Goal: Task Accomplishment & Management: Manage account settings

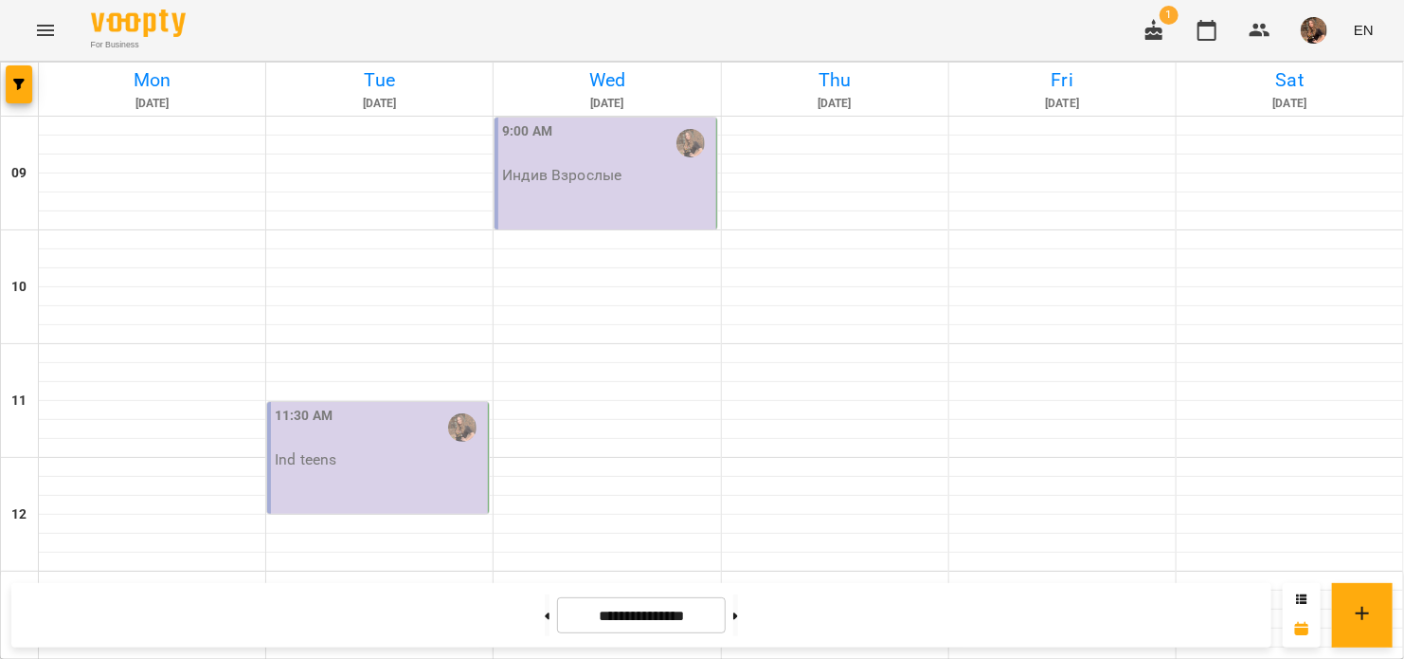
scroll to position [853, 0]
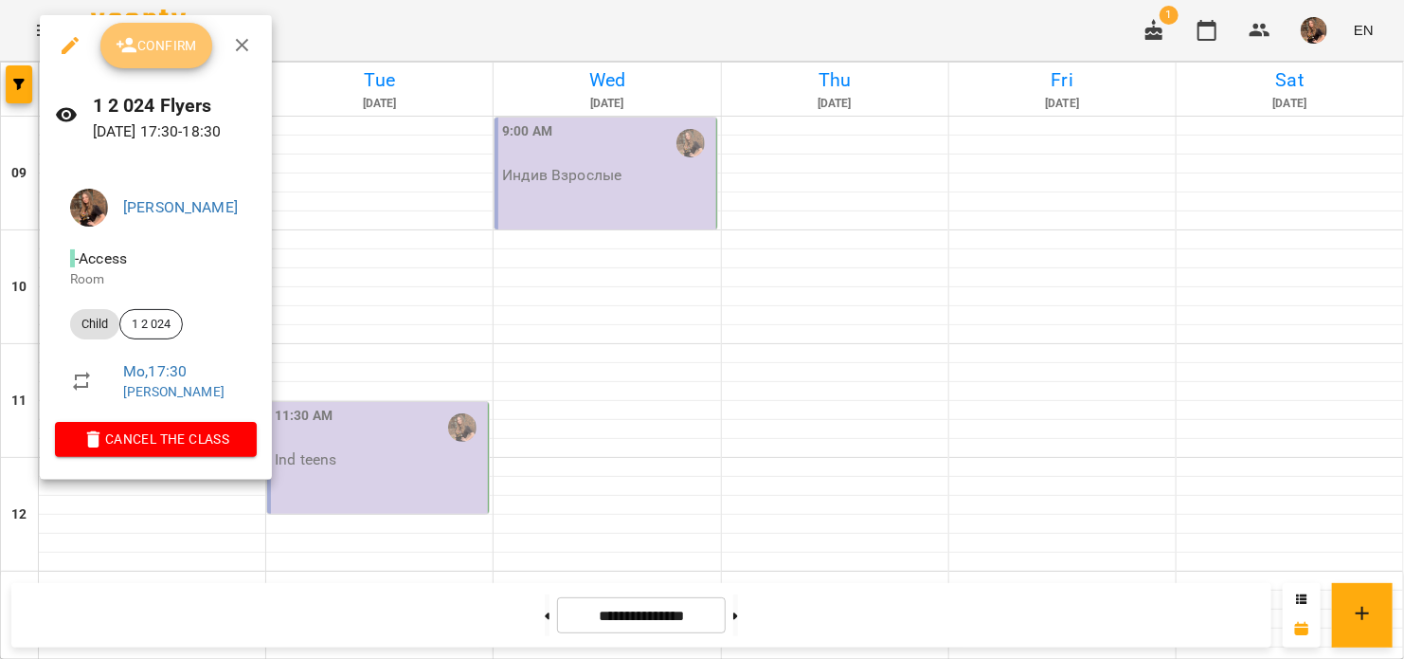
click at [175, 39] on span "Confirm" at bounding box center [156, 45] width 81 height 23
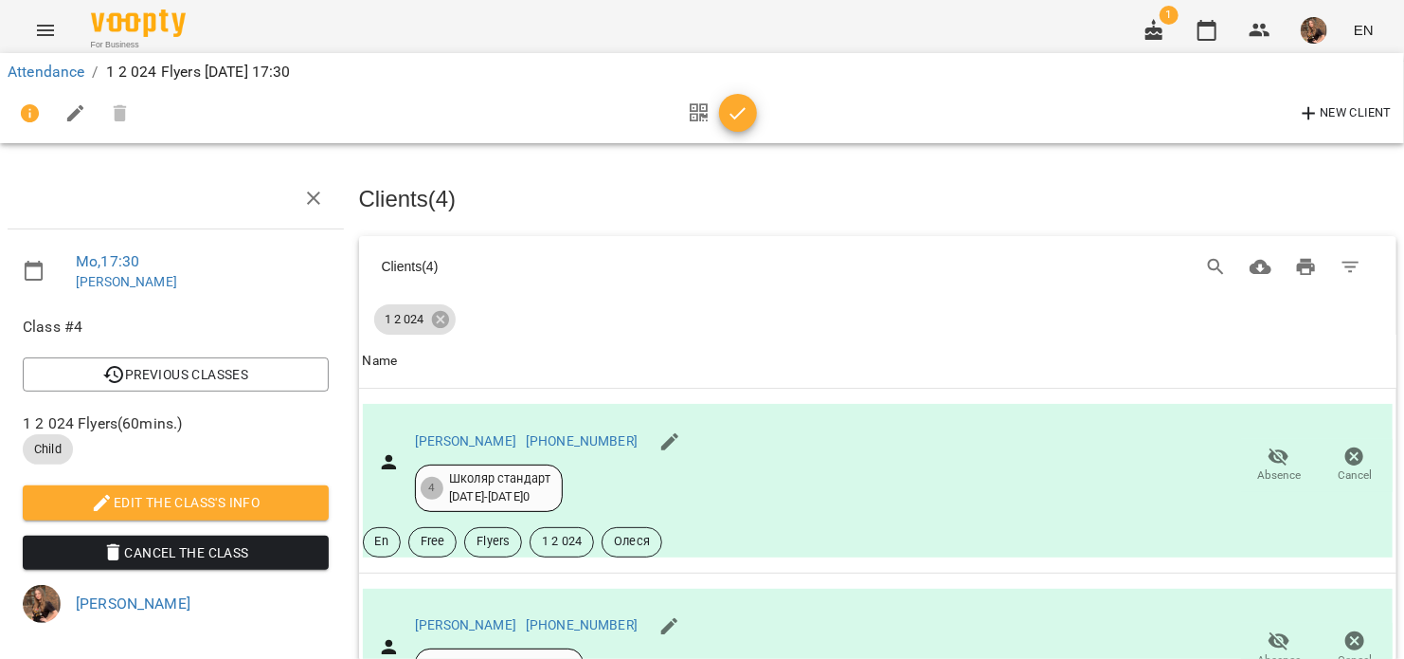
scroll to position [190, 0]
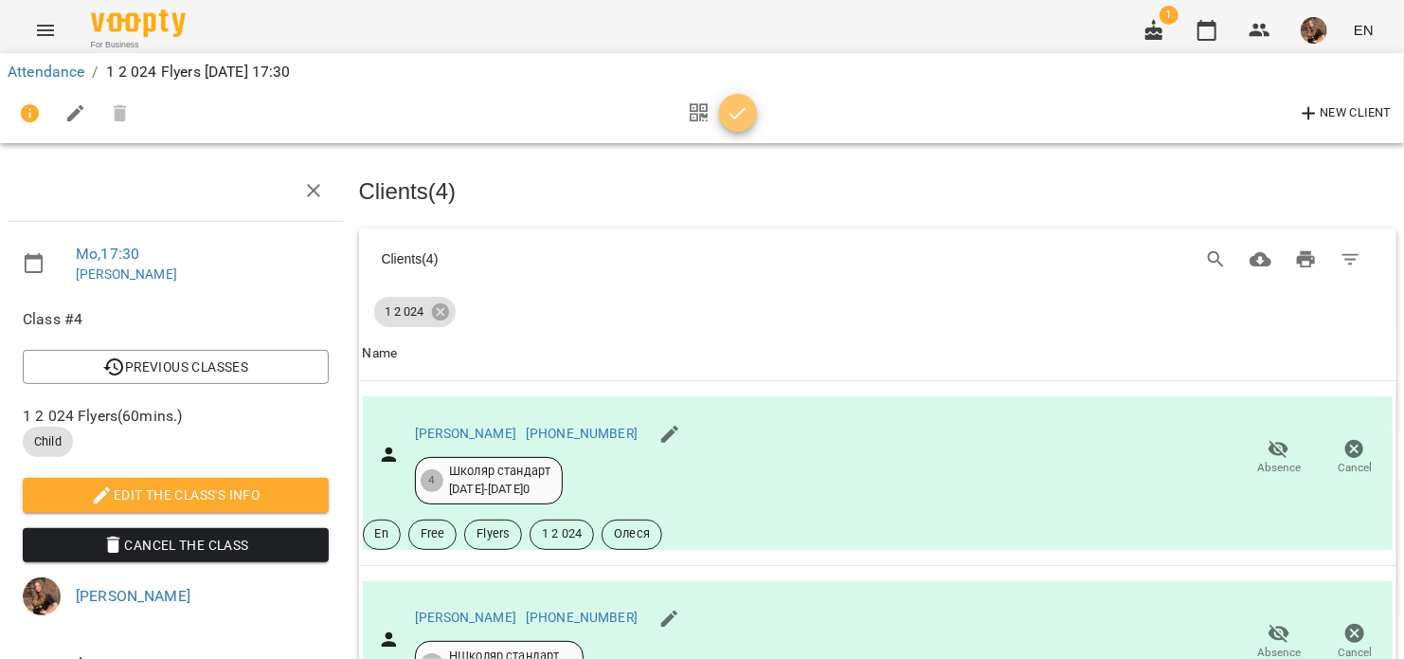
click at [742, 114] on icon "button" at bounding box center [738, 113] width 23 height 23
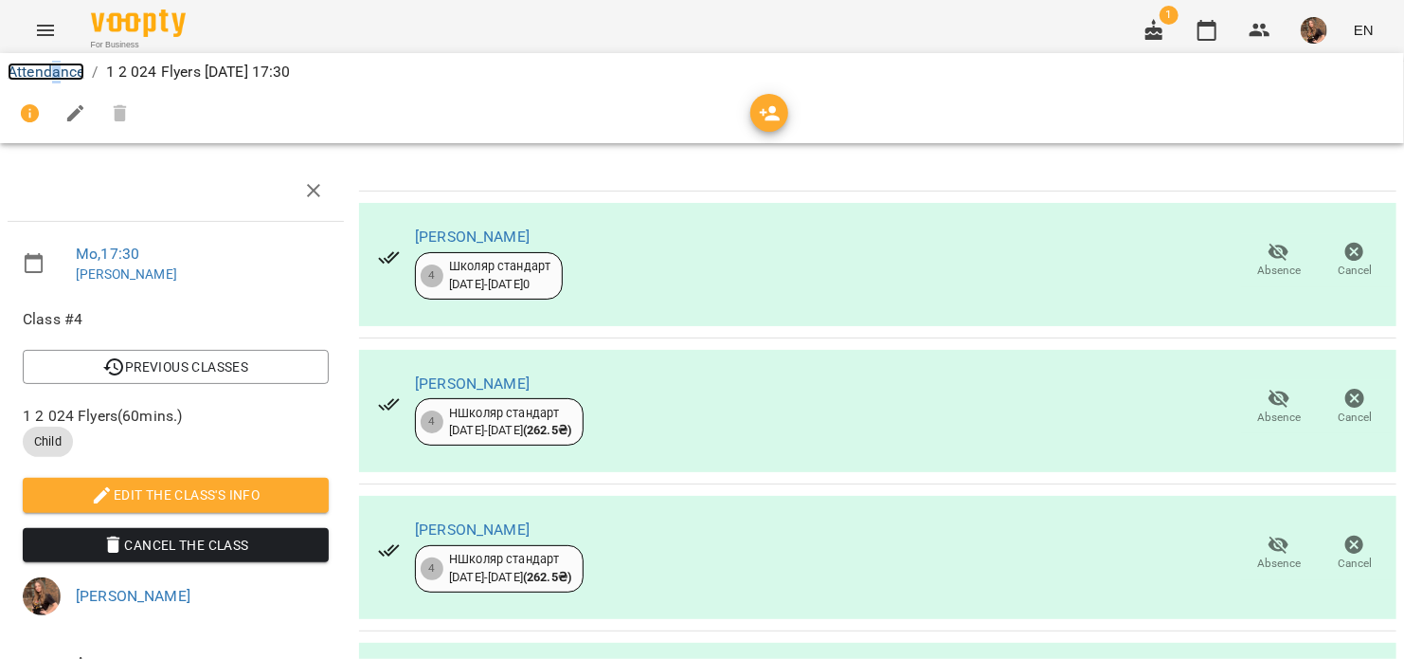
scroll to position [0, 0]
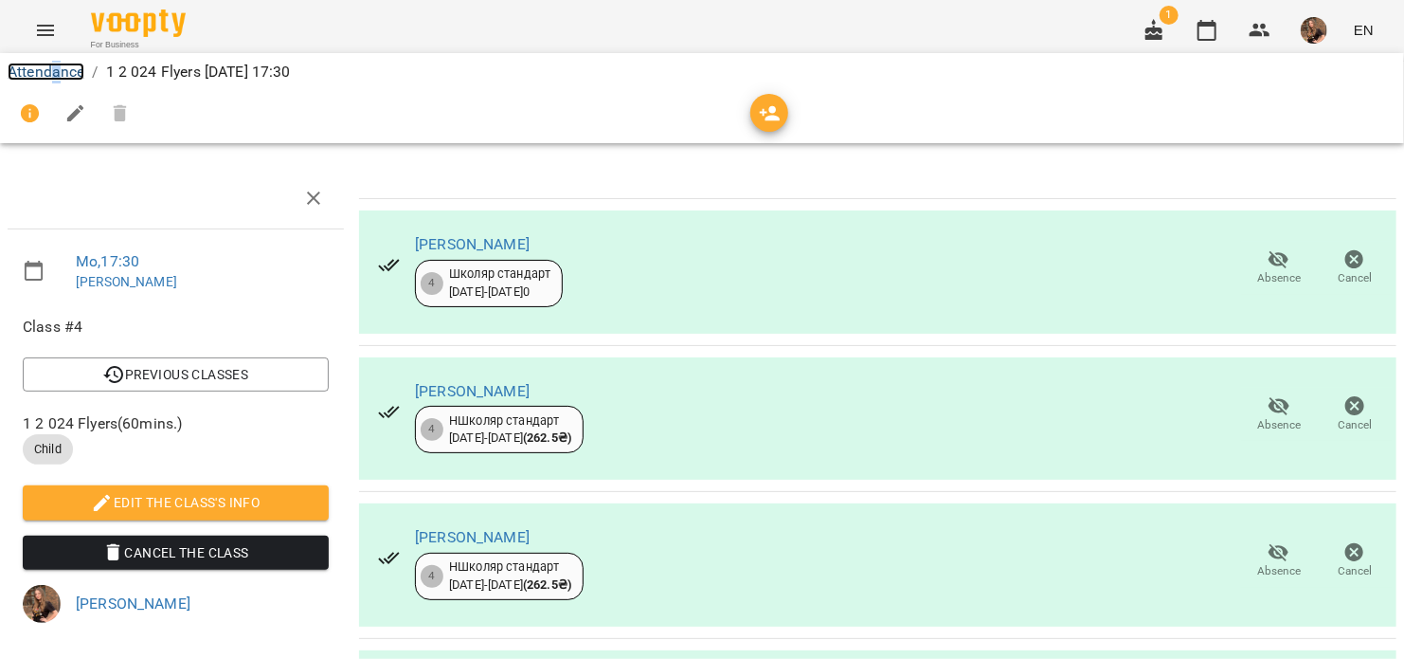
click at [69, 71] on link "Attendance" at bounding box center [46, 72] width 77 height 18
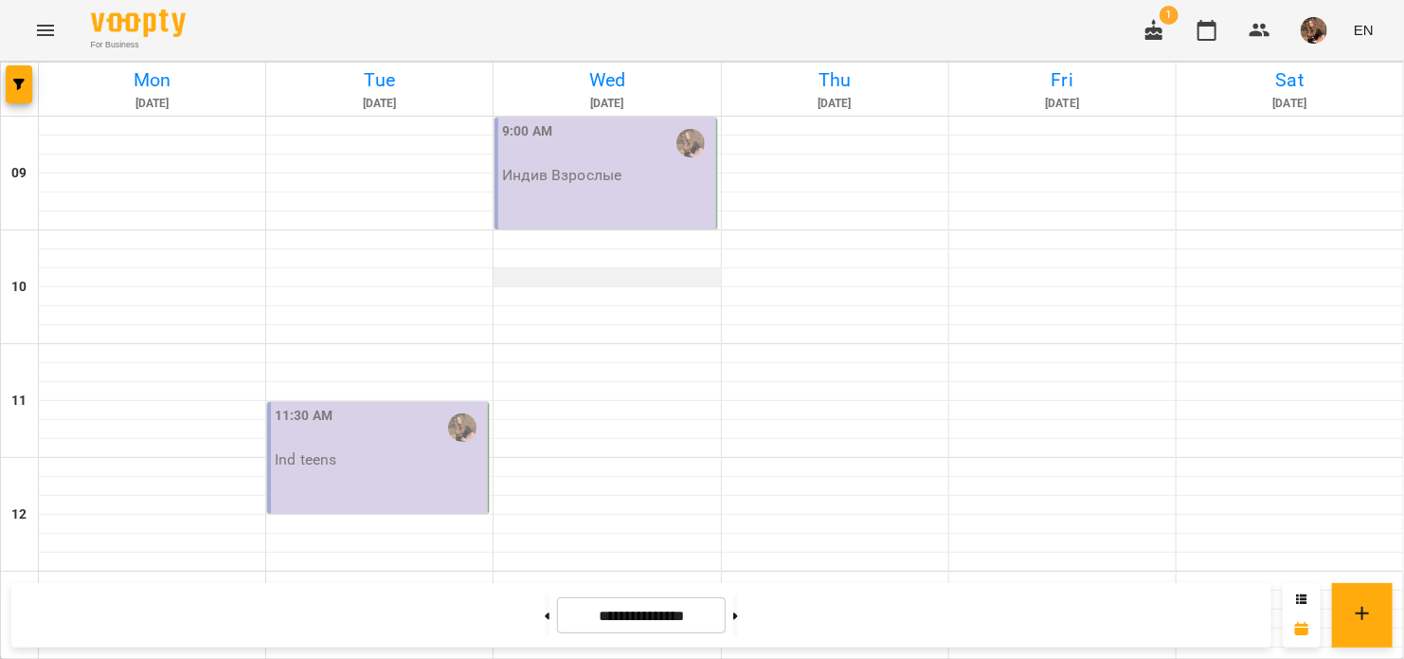
scroll to position [190, 0]
click at [386, 406] on div "11:30 AM Ind teens" at bounding box center [379, 437] width 209 height 63
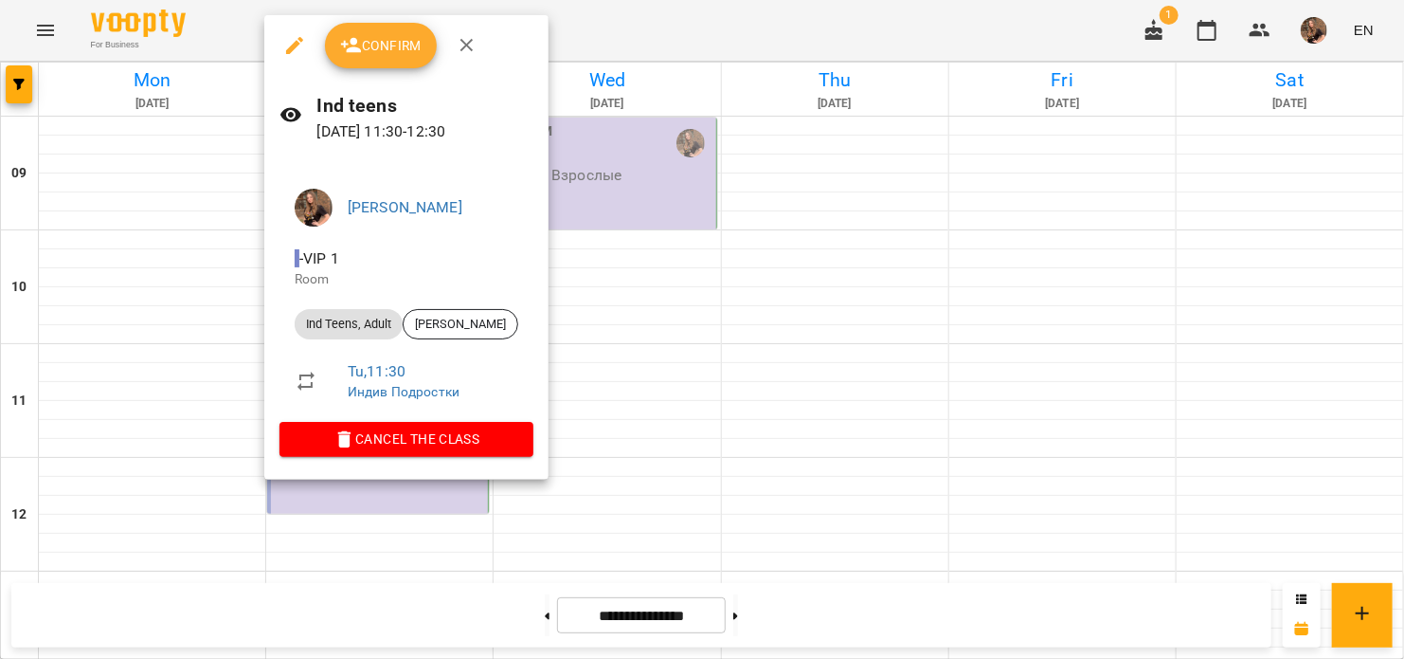
click at [397, 37] on span "Confirm" at bounding box center [380, 45] width 81 height 23
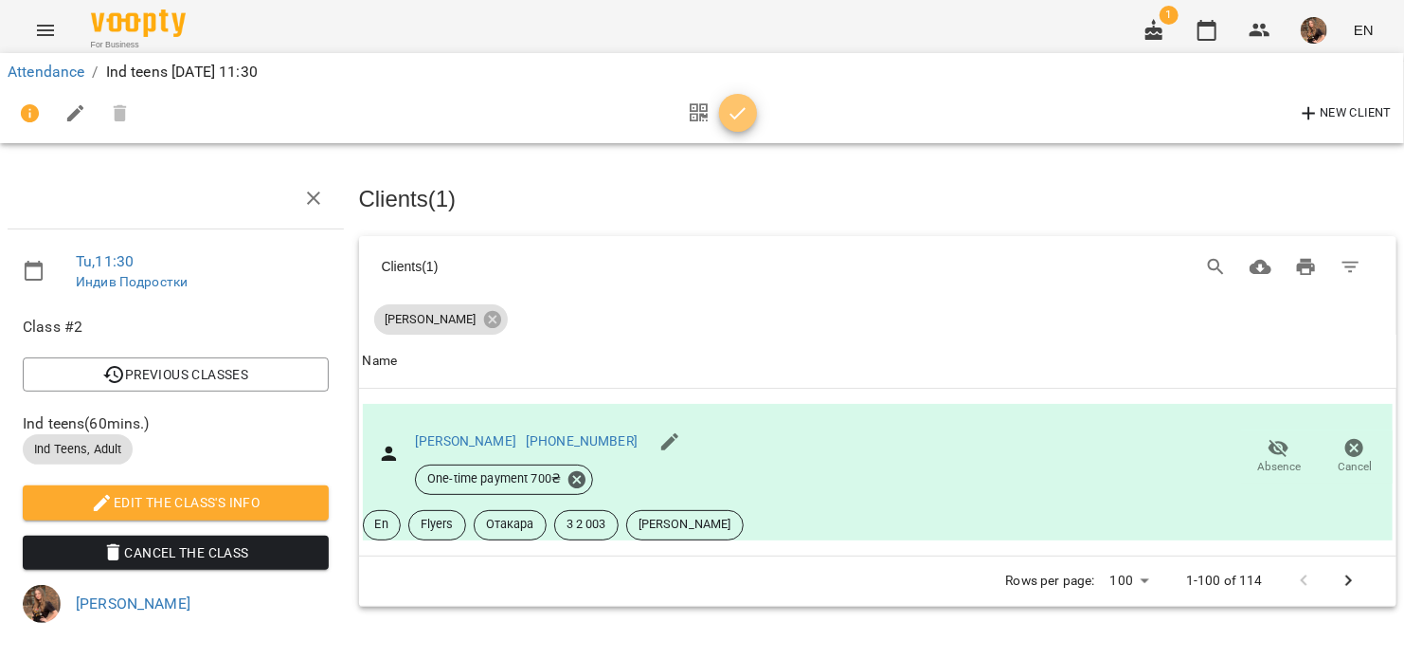
click at [738, 113] on icon "button" at bounding box center [738, 113] width 23 height 23
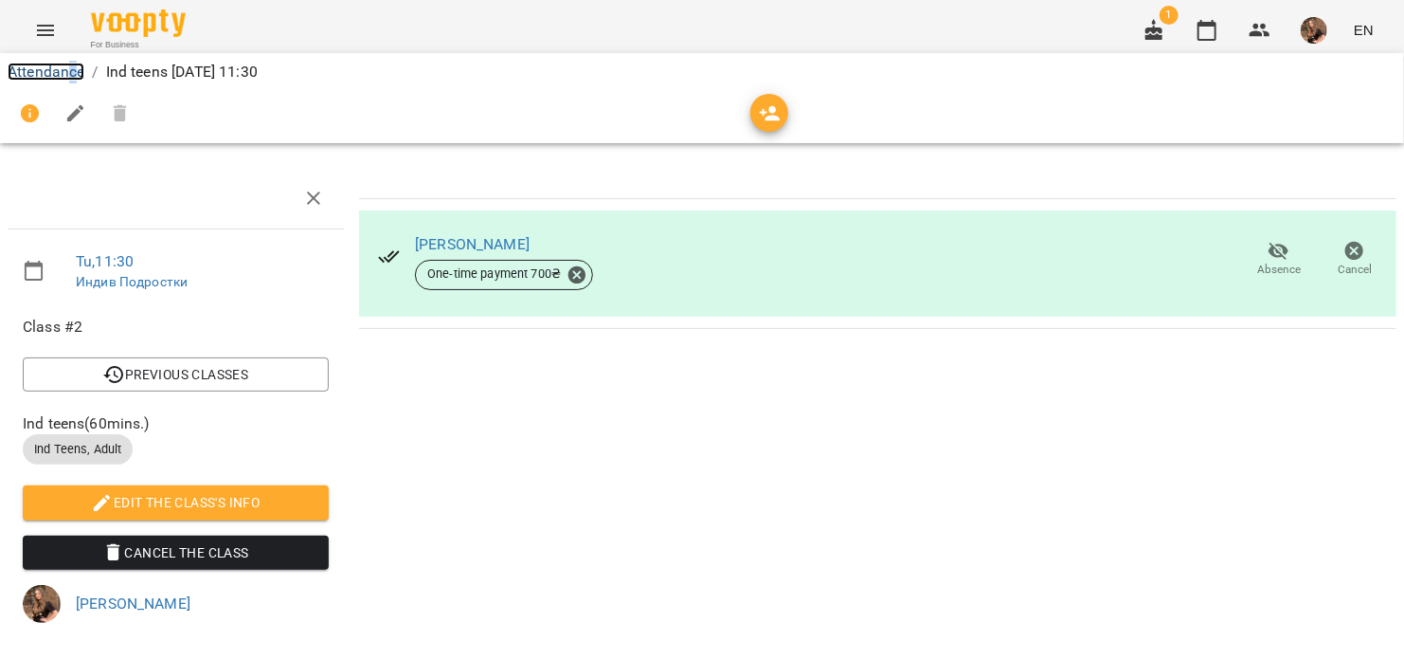
click at [56, 80] on link "Attendance" at bounding box center [46, 72] width 77 height 18
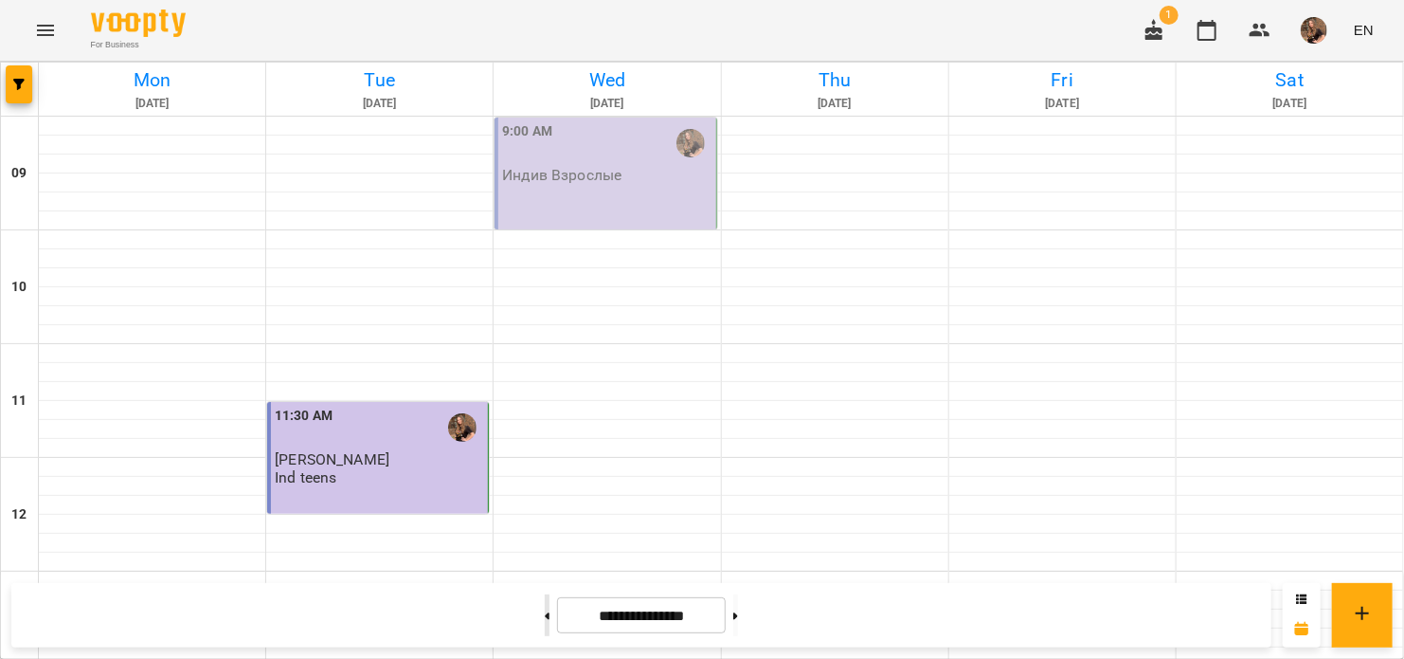
click at [545, 596] on button at bounding box center [547, 615] width 5 height 42
type input "**********"
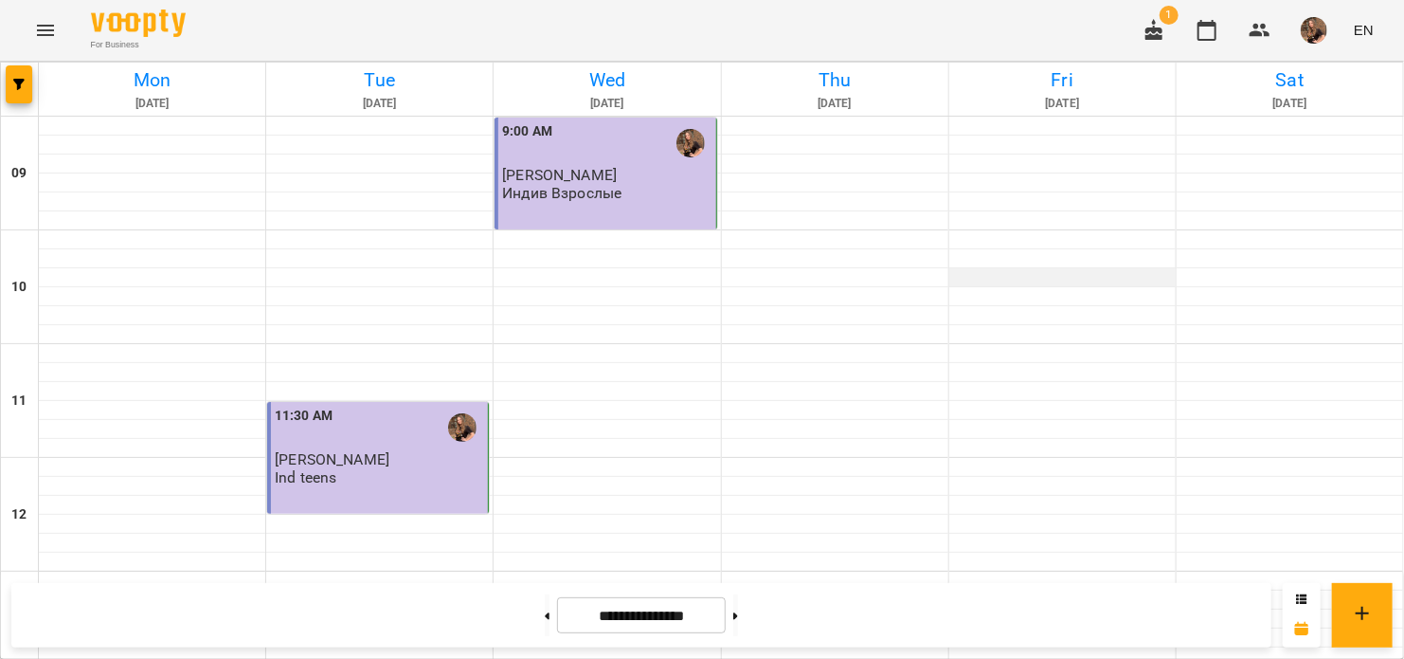
scroll to position [379, 0]
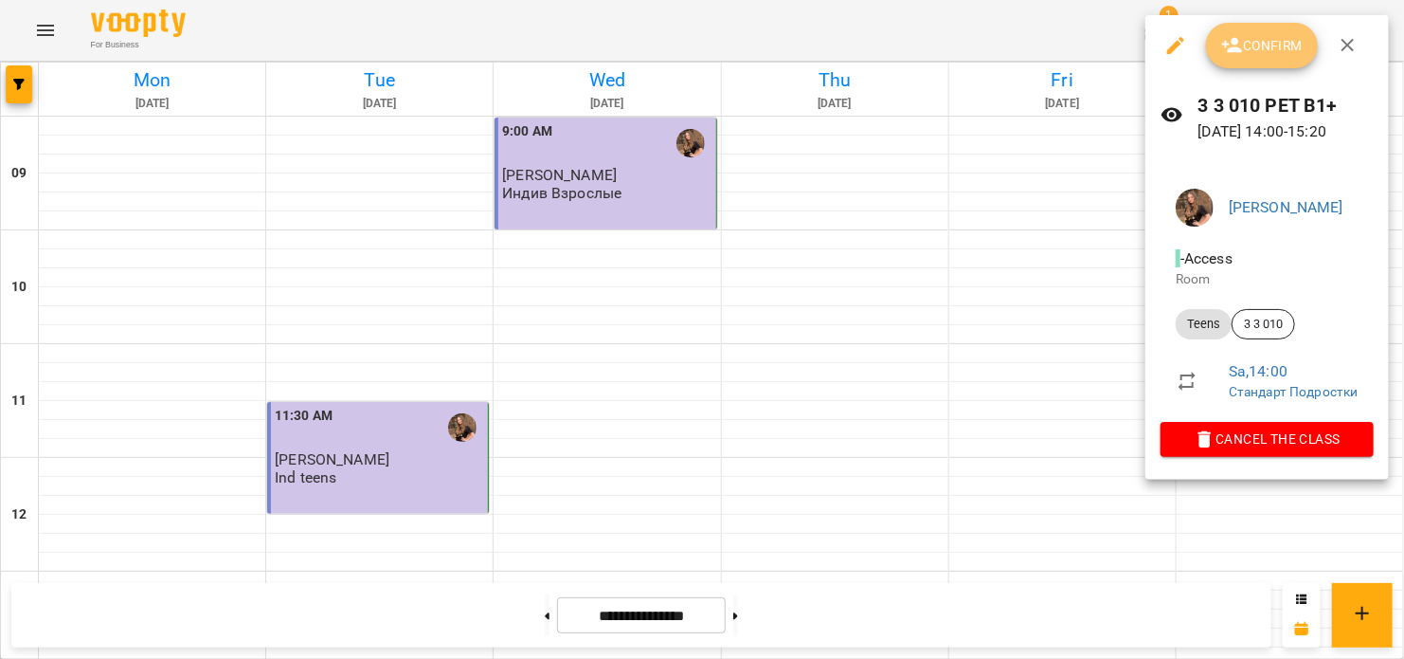
click at [1250, 53] on span "Confirm" at bounding box center [1261, 45] width 81 height 23
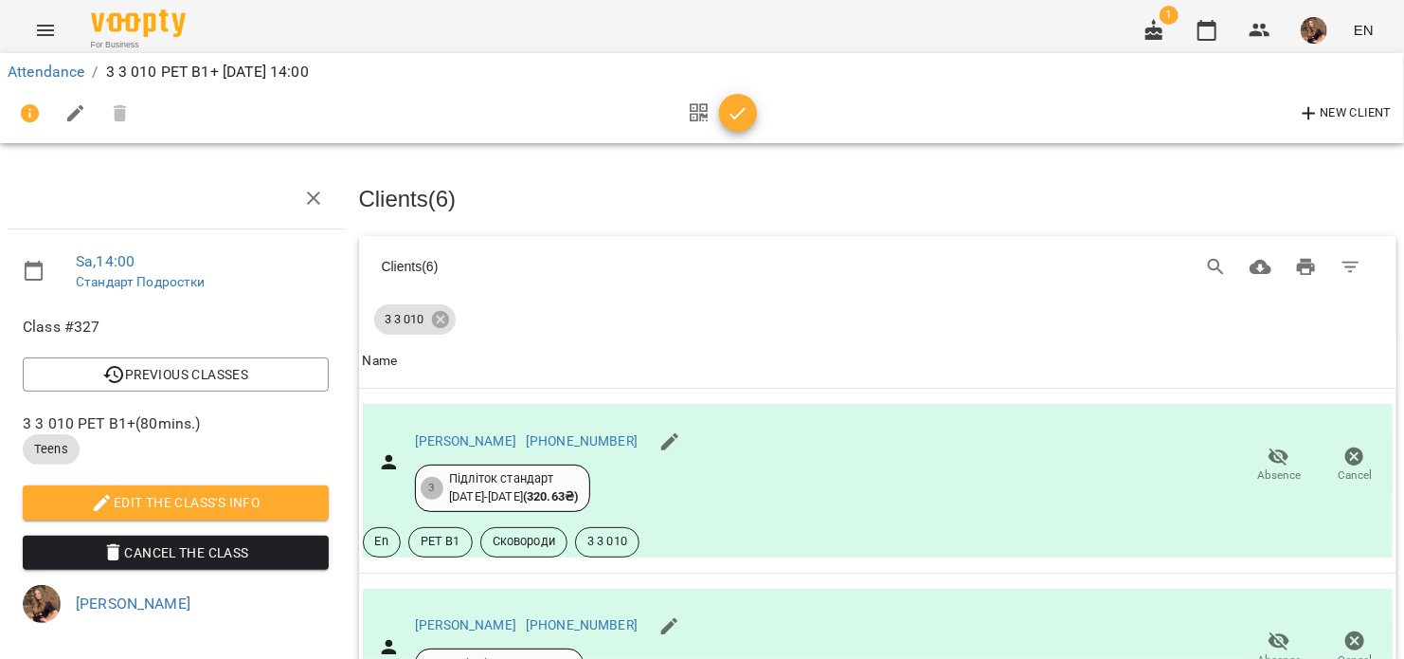
scroll to position [190, 0]
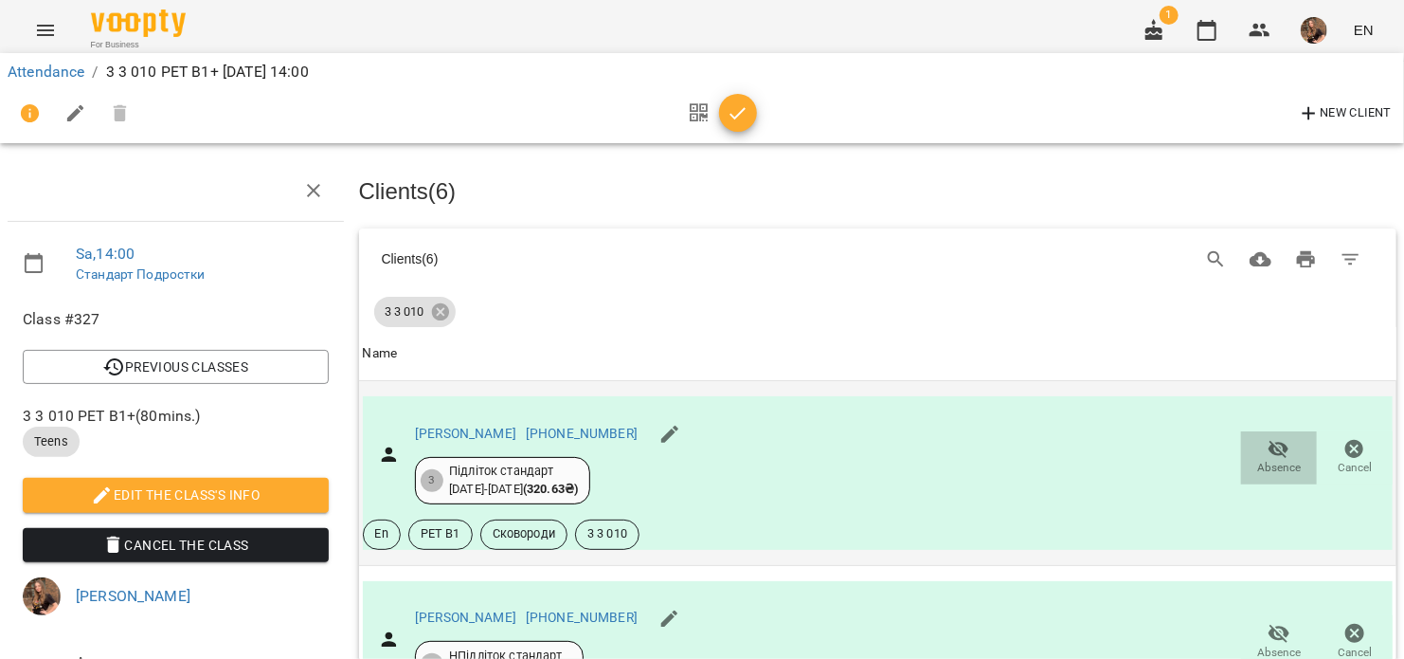
click at [1268, 438] on icon "button" at bounding box center [1279, 449] width 23 height 23
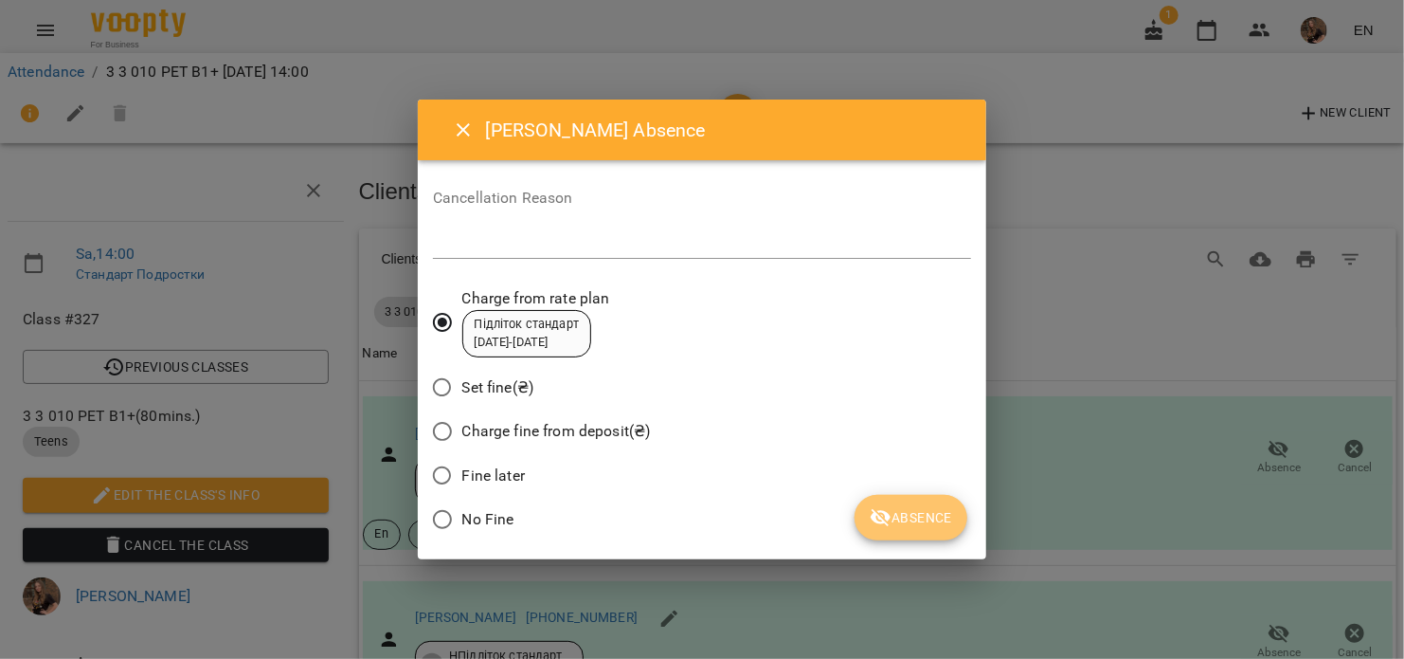
click at [926, 513] on span "Absence" at bounding box center [911, 517] width 82 height 23
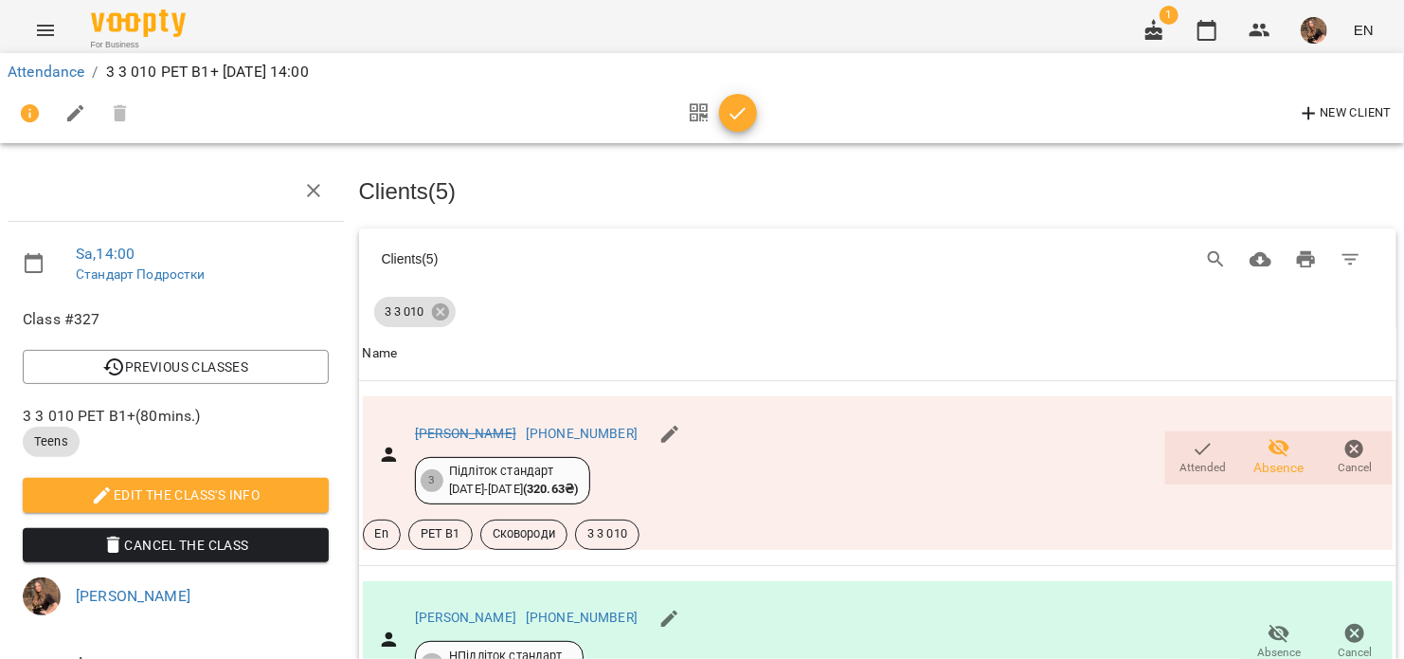
scroll to position [910, 0]
drag, startPoint x: 746, startPoint y: 116, endPoint x: 941, endPoint y: 482, distance: 415.4
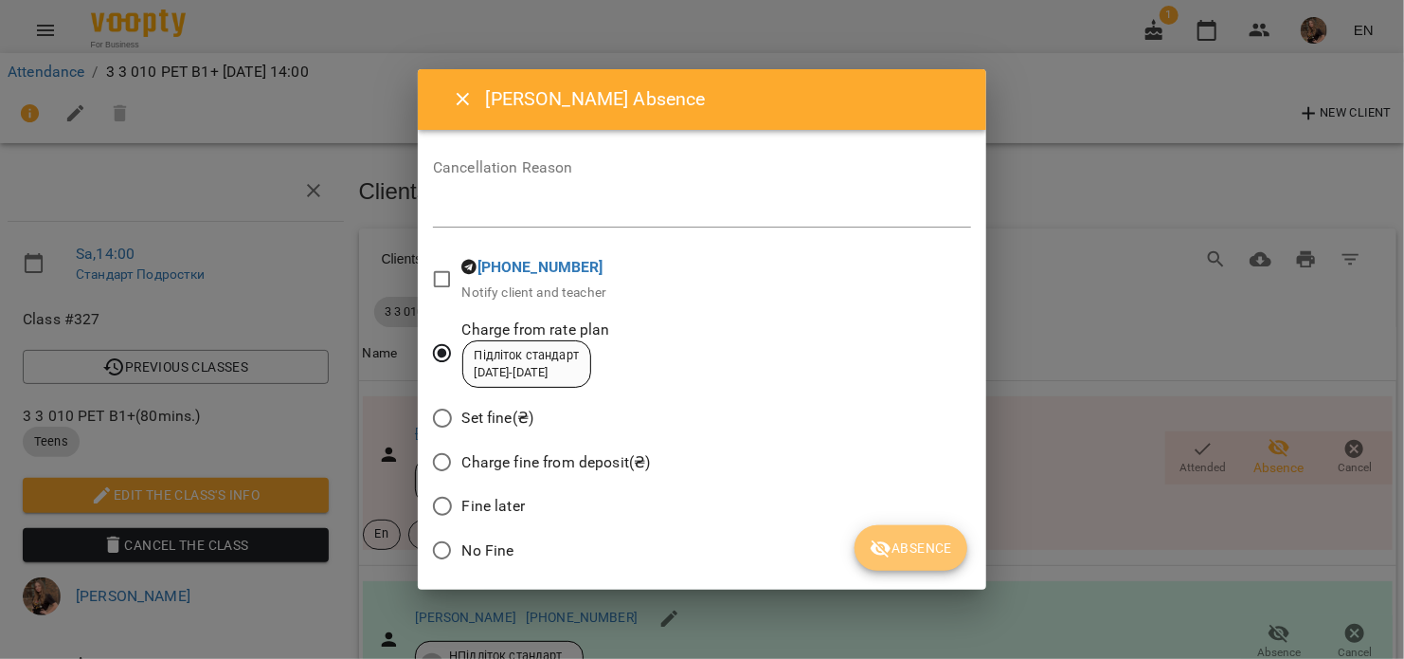
click at [938, 557] on span "Absence" at bounding box center [911, 547] width 82 height 23
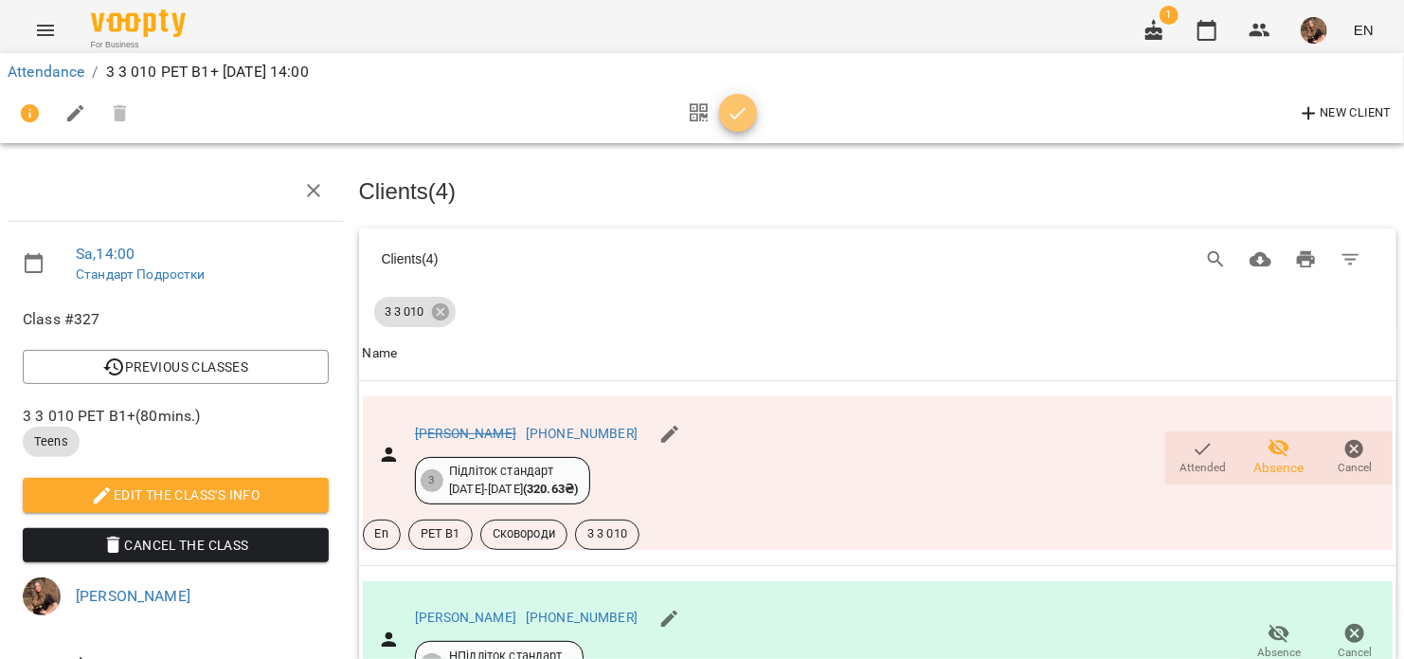
click at [735, 114] on icon "button" at bounding box center [738, 113] width 23 height 23
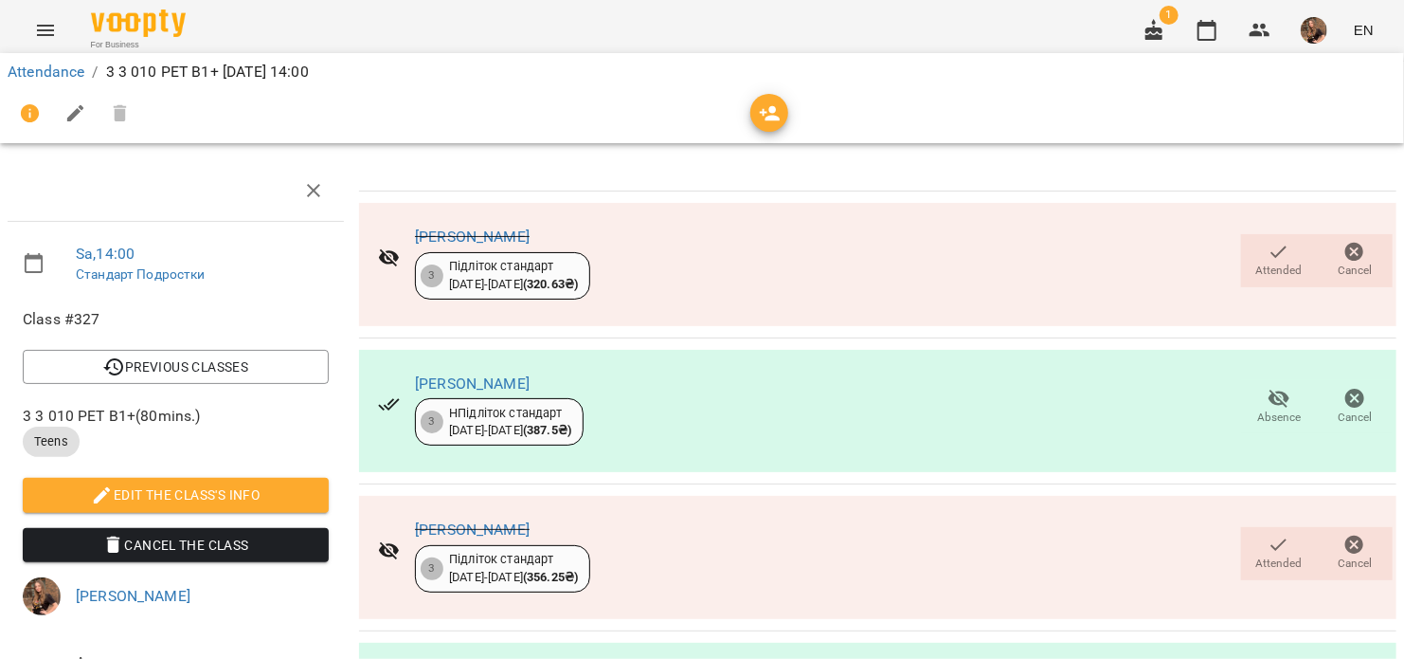
scroll to position [446, 0]
click at [52, 69] on link "Attendance" at bounding box center [46, 72] width 77 height 18
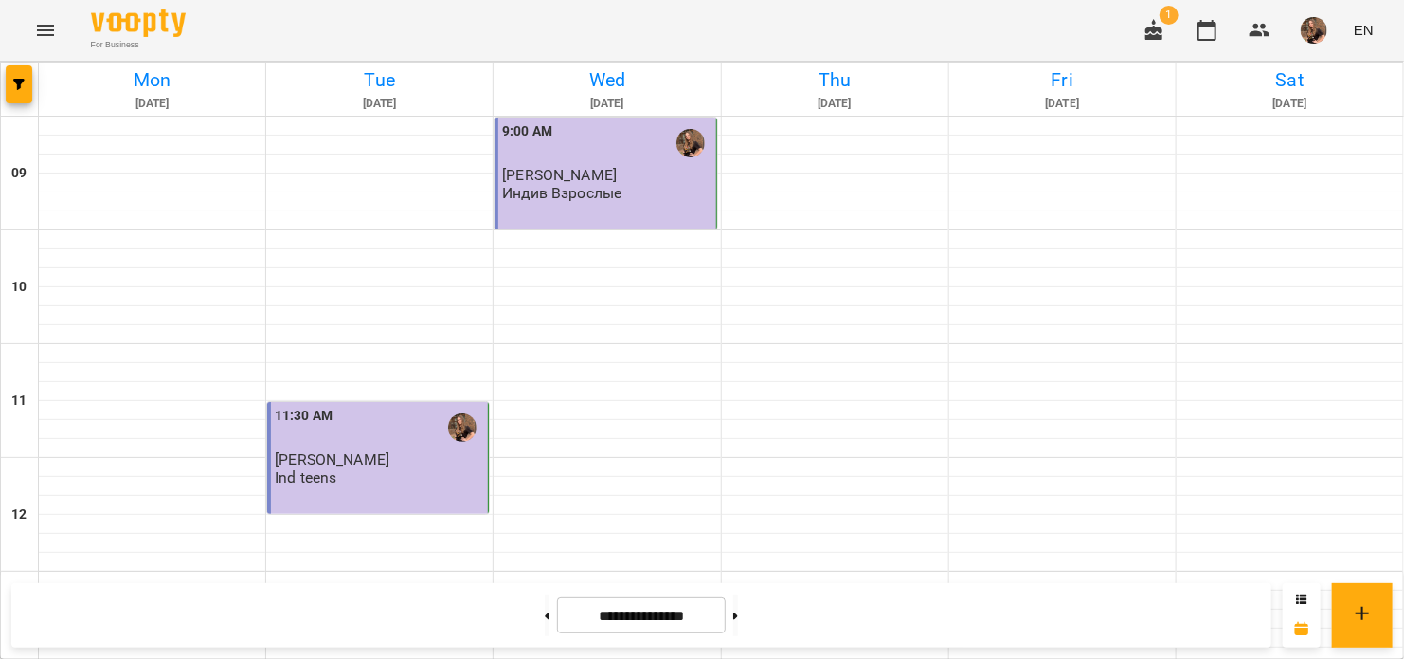
scroll to position [1021, 0]
click at [738, 605] on button at bounding box center [735, 615] width 5 height 42
type input "**********"
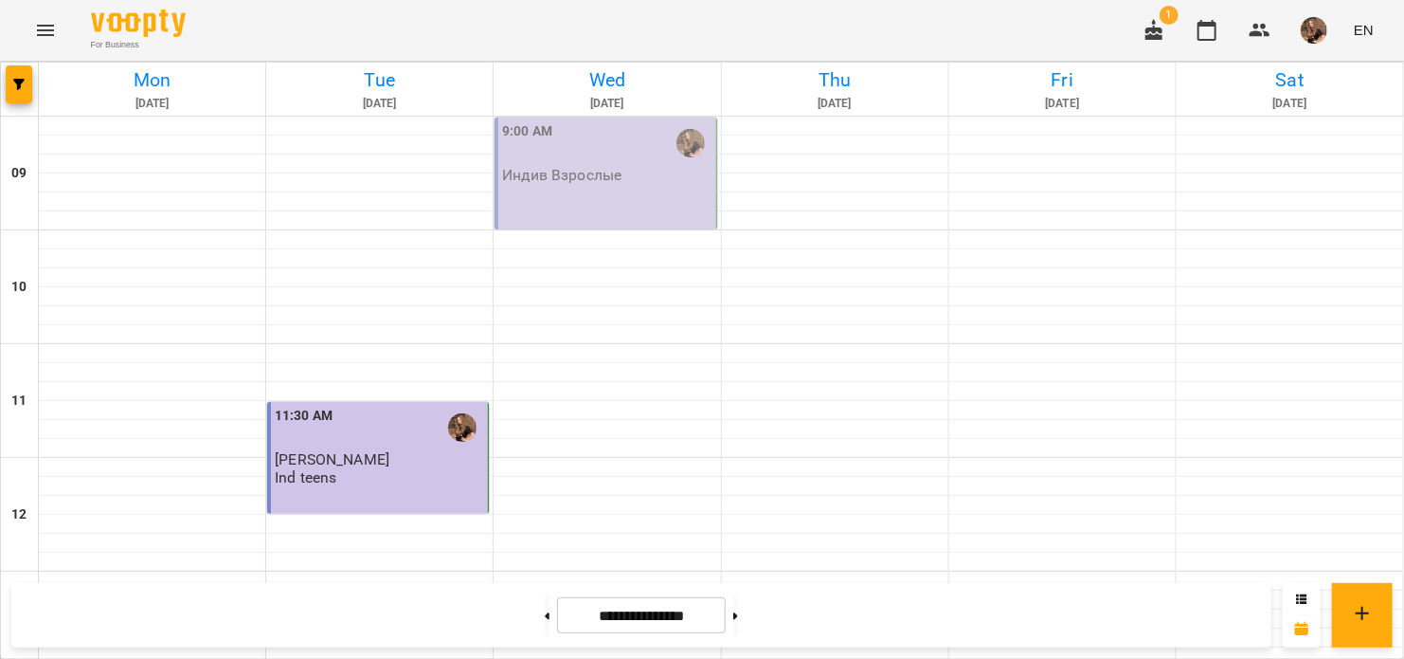
scroll to position [831, 0]
